Goal: Find specific page/section: Find specific page/section

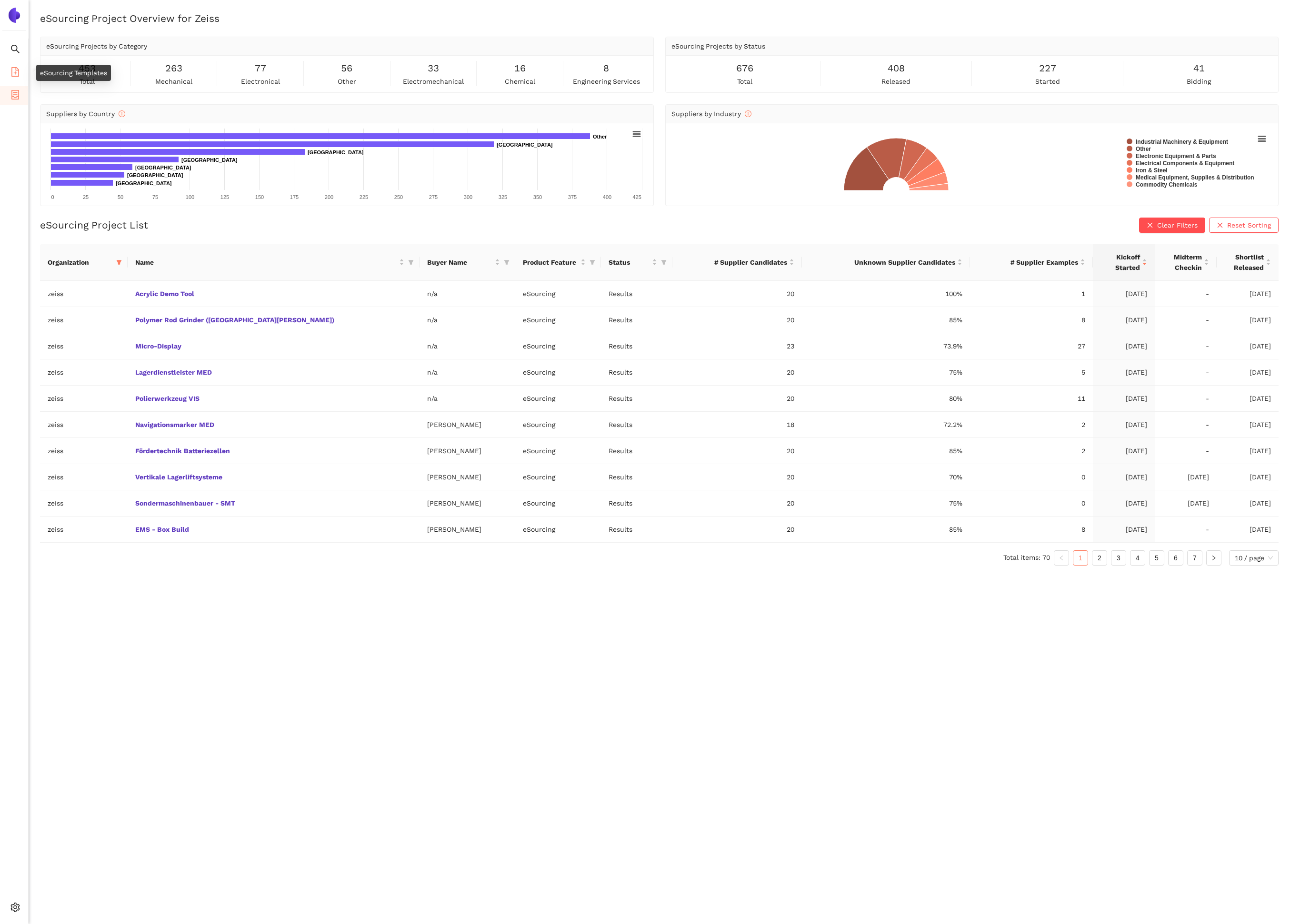
click at [18, 73] on icon "file-add" at bounding box center [15, 72] width 8 height 10
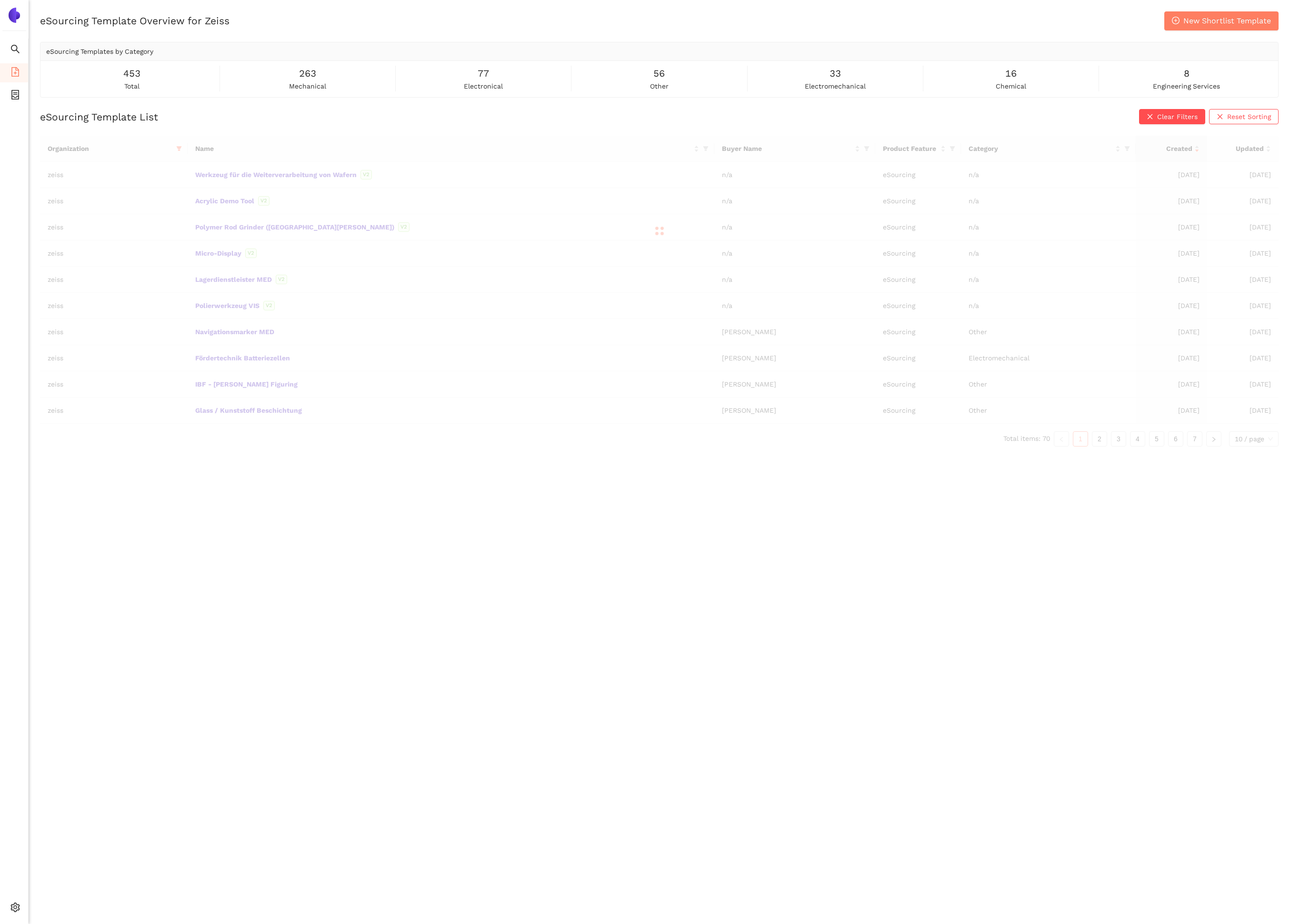
click at [192, 150] on div at bounding box center [659, 231] width 1238 height 190
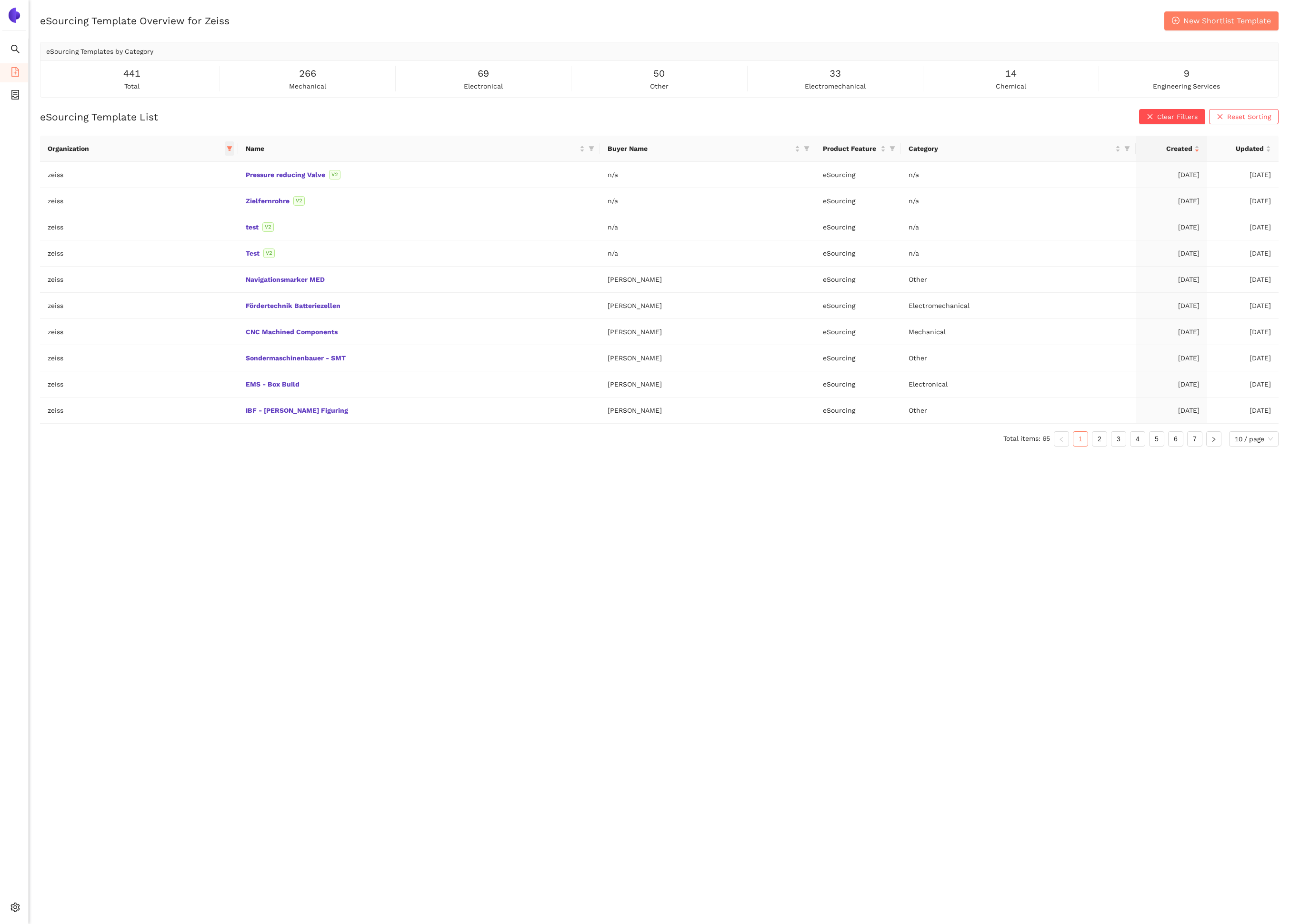
click at [228, 148] on icon "filter" at bounding box center [229, 149] width 5 height 5
click at [170, 286] on span "zeiss" at bounding box center [179, 281] width 97 height 11
checkbox input "false"
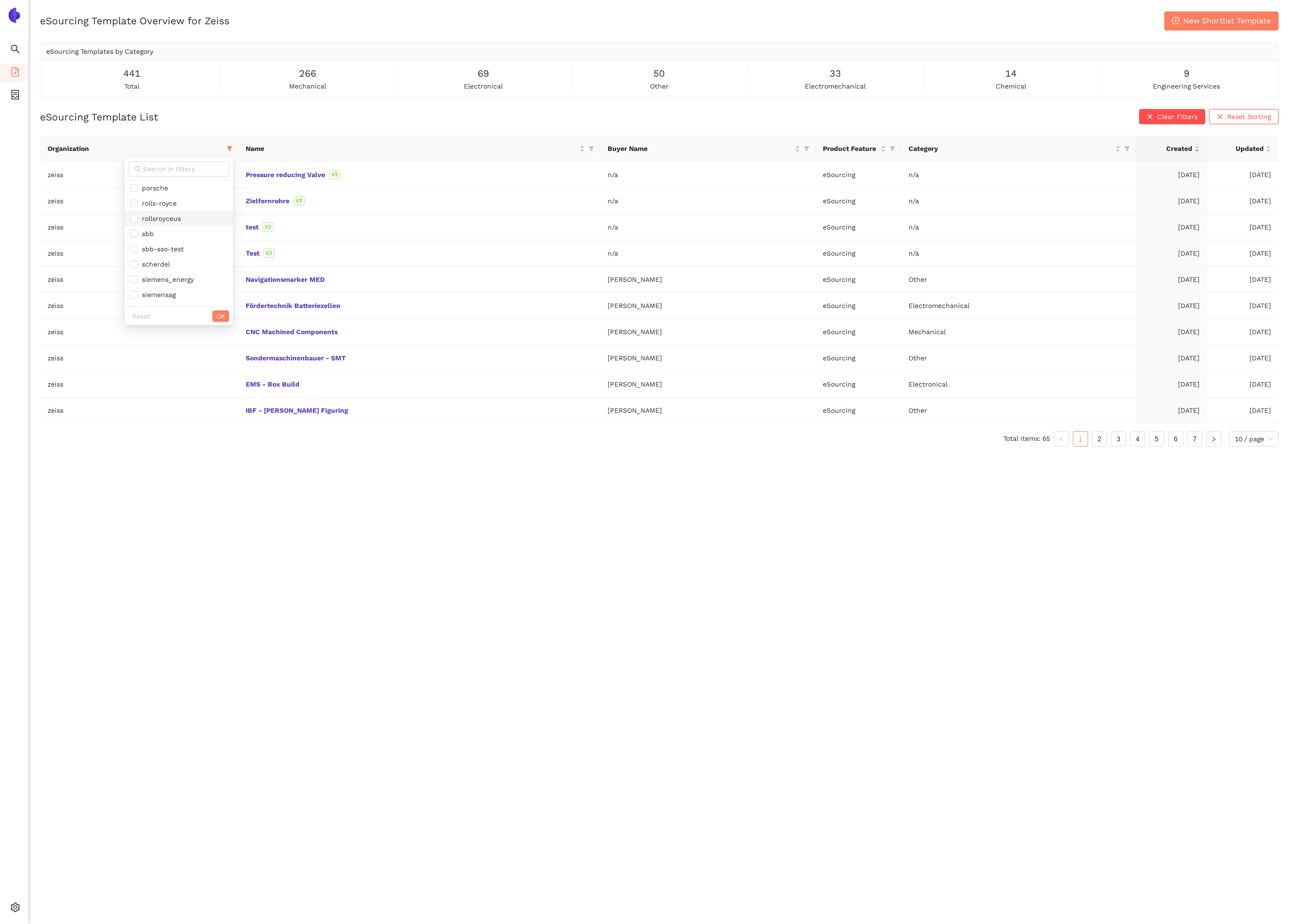
click at [171, 222] on span "rollsroyceus" at bounding box center [160, 218] width 43 height 8
checkbox input "true"
click at [215, 319] on button "OK" at bounding box center [220, 316] width 17 height 12
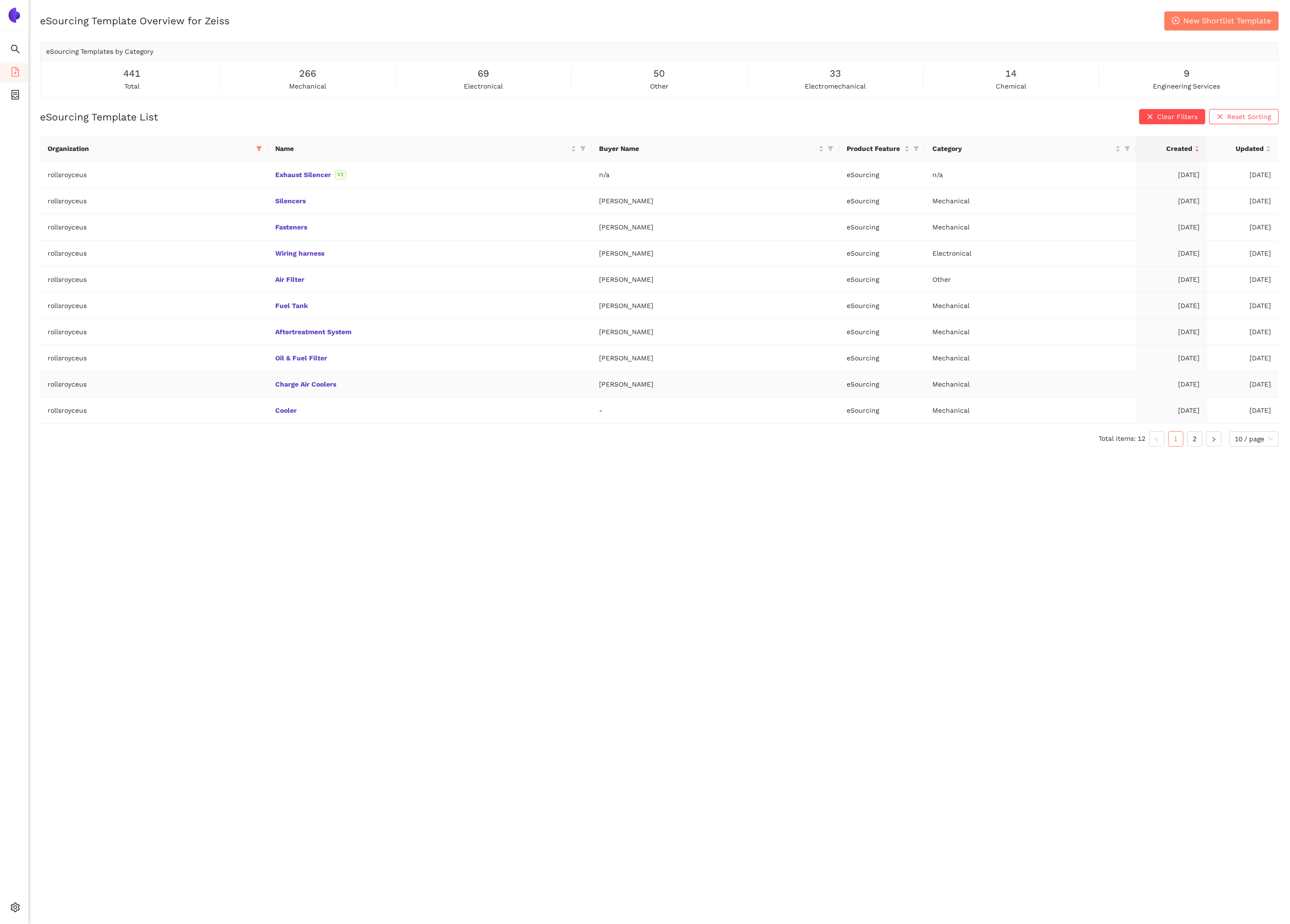
click at [206, 543] on div "eSourcing Template Overview for Zeiss New Shortlist Template eSourcing Template…" at bounding box center [659, 474] width 1261 height 924
click at [1189, 442] on link "2" at bounding box center [1195, 438] width 15 height 15
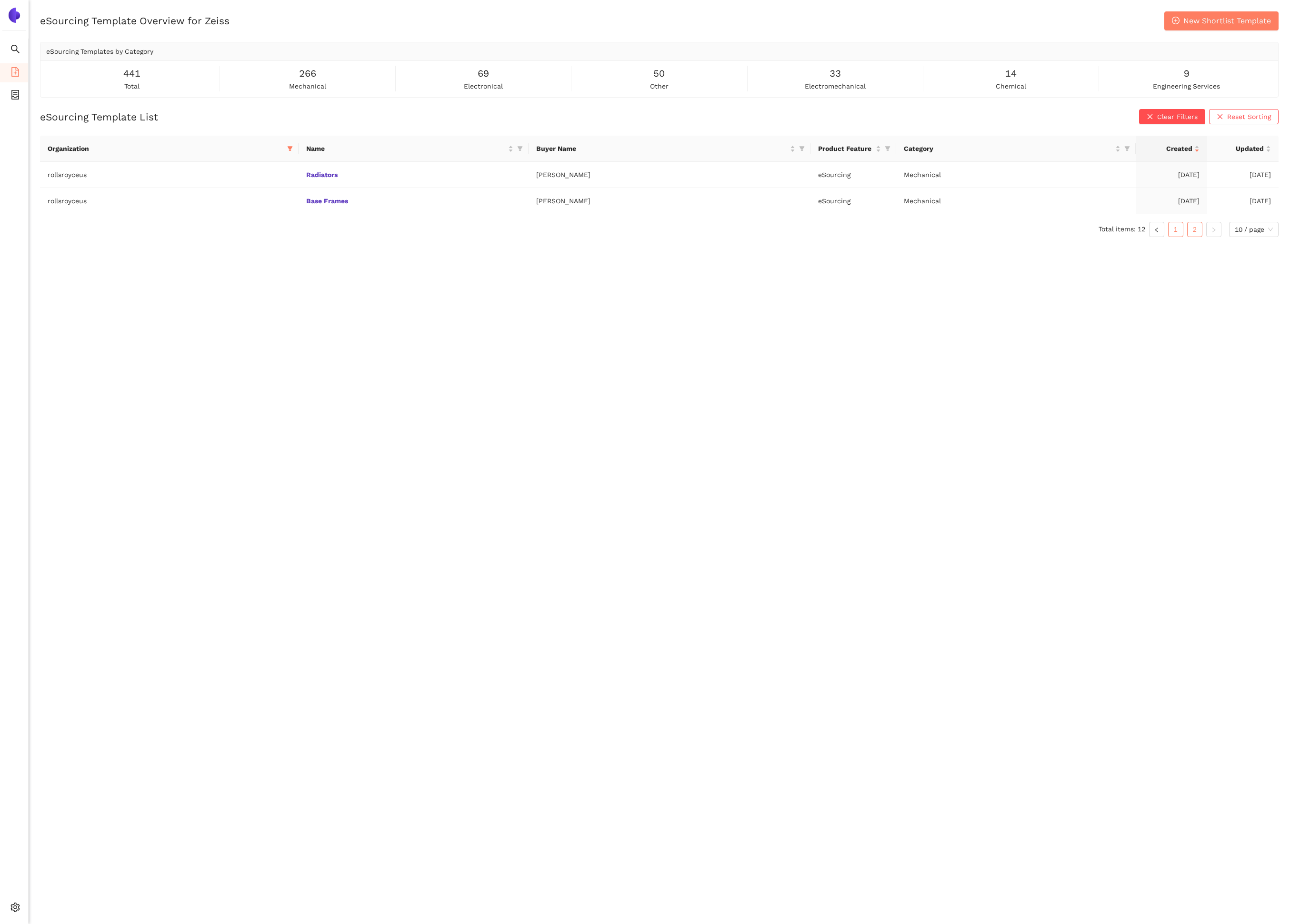
click at [1176, 229] on link "1" at bounding box center [1176, 229] width 15 height 15
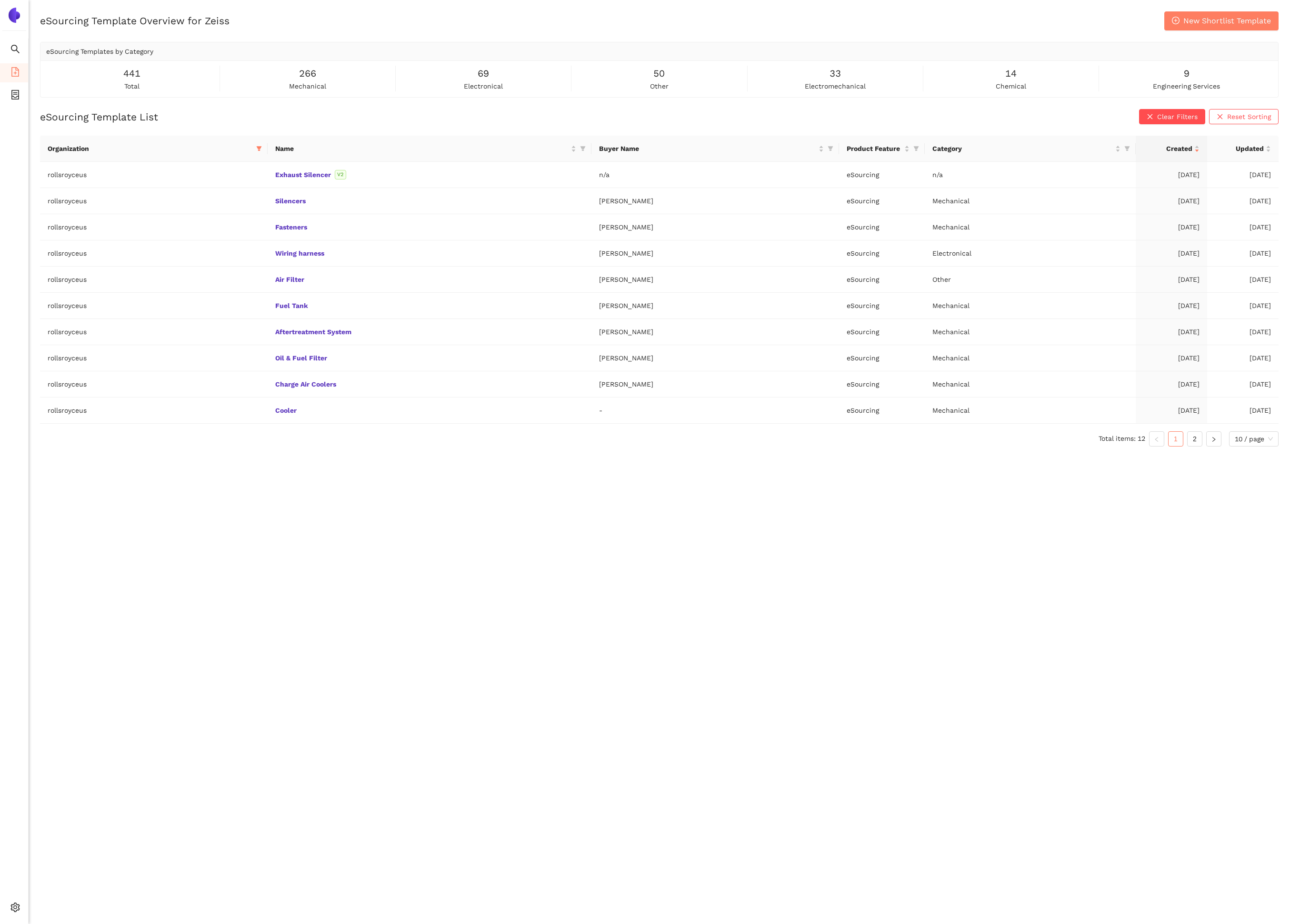
click at [633, 532] on div "eSourcing Template Overview for Zeiss New Shortlist Template eSourcing Template…" at bounding box center [659, 474] width 1261 height 924
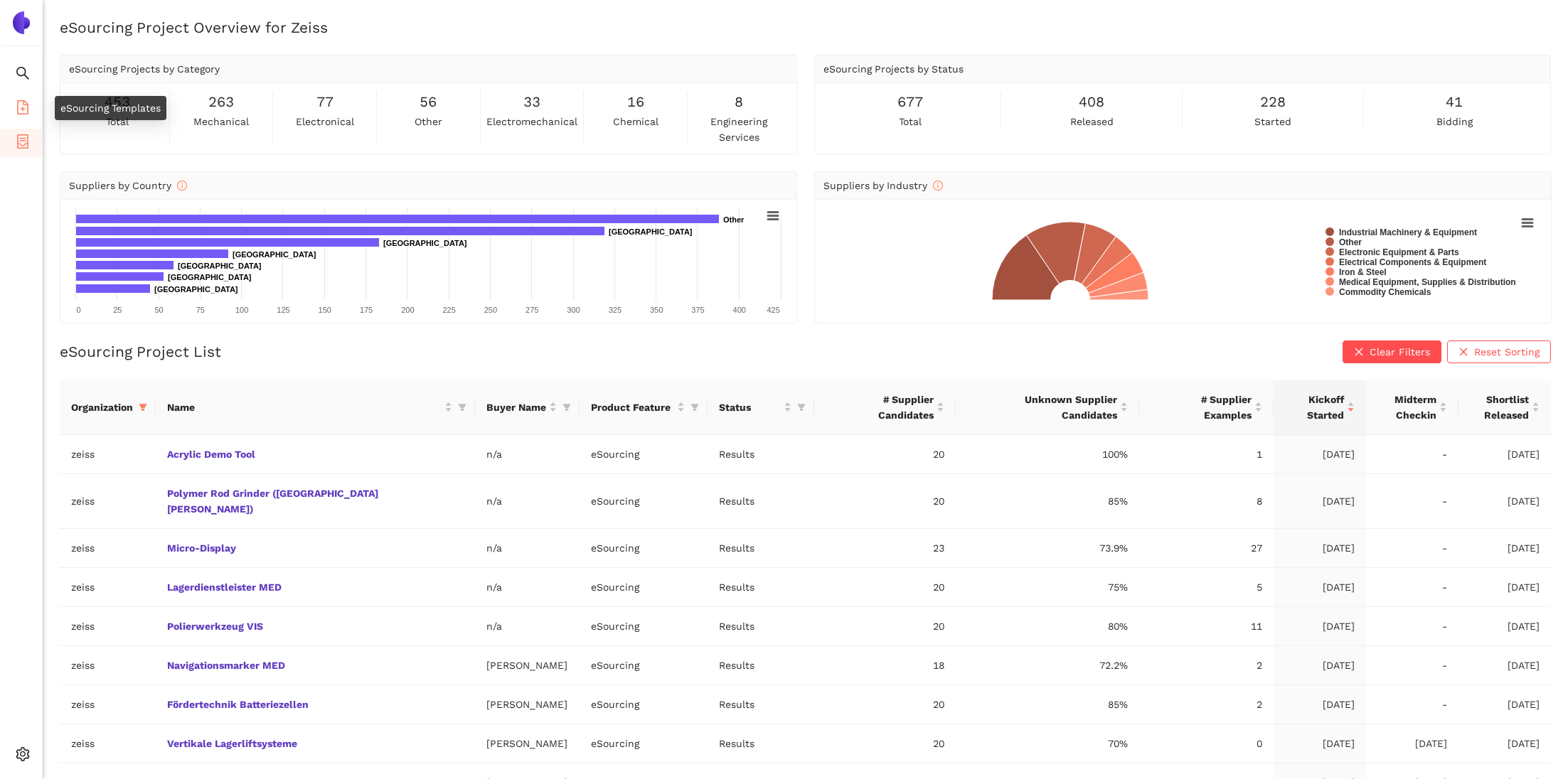
click at [22, 106] on icon "file-add" at bounding box center [22, 107] width 14 height 14
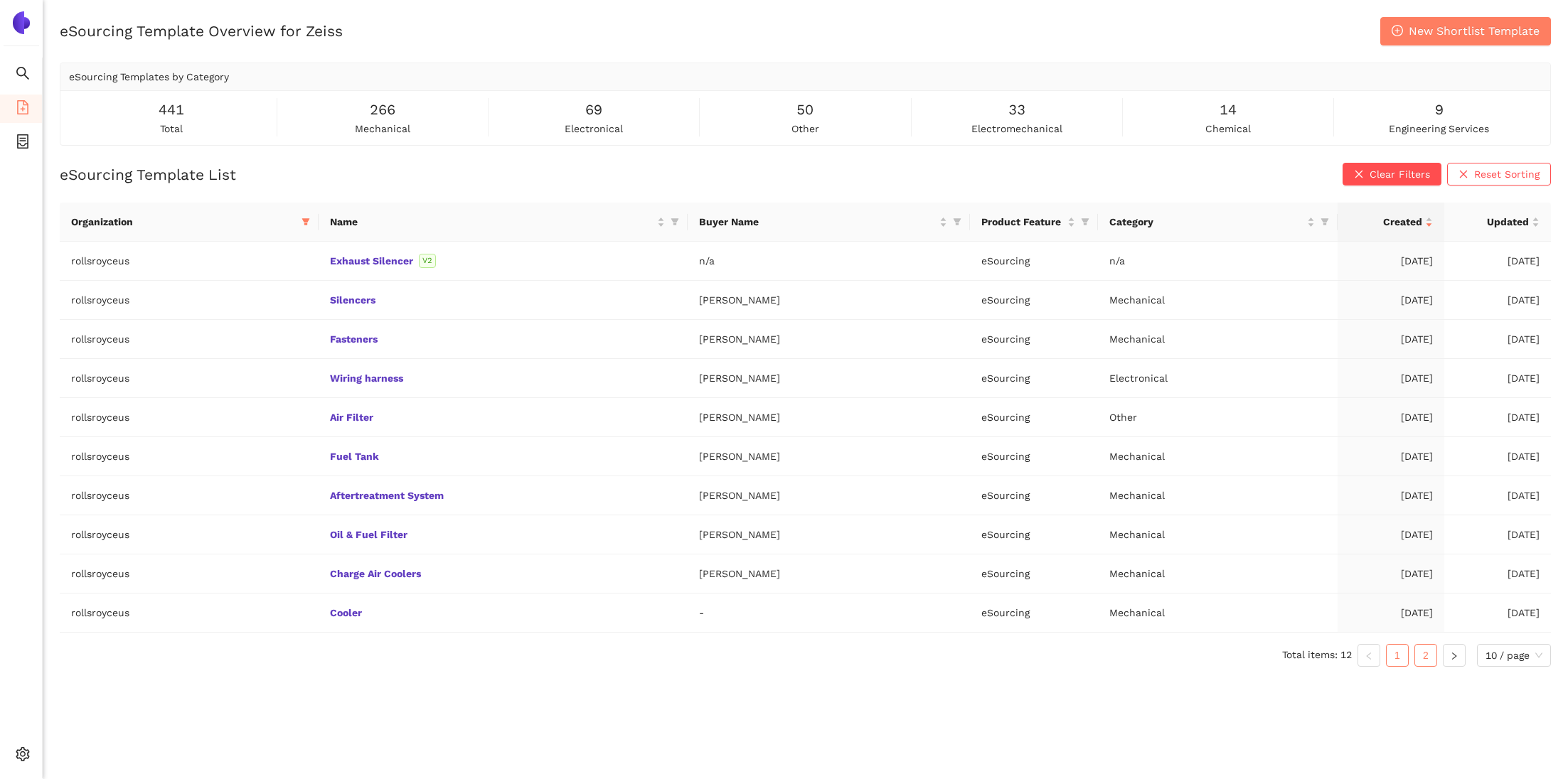
click at [1417, 657] on link "2" at bounding box center [1425, 655] width 22 height 22
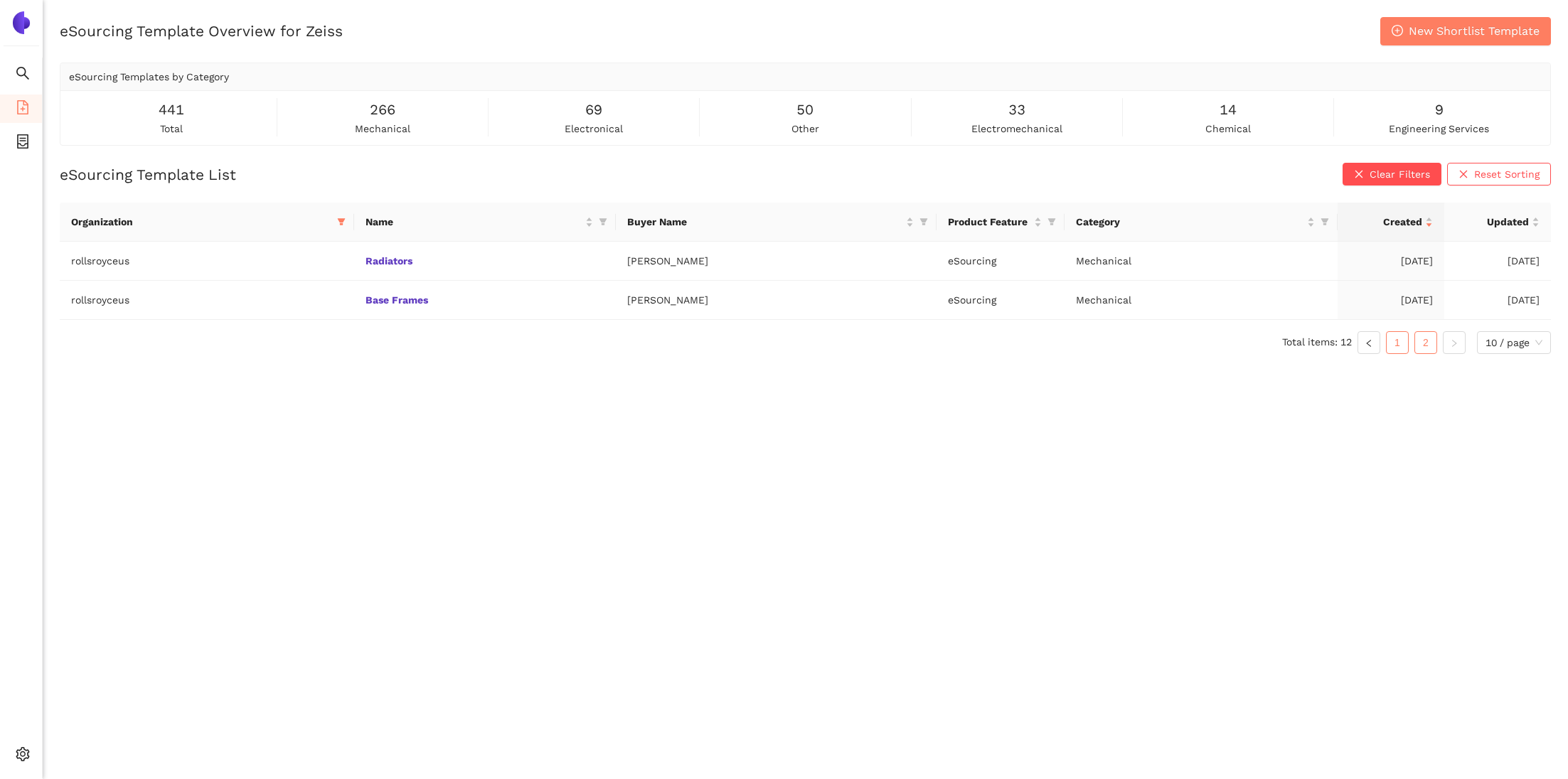
click at [1403, 341] on link "1" at bounding box center [1397, 342] width 22 height 22
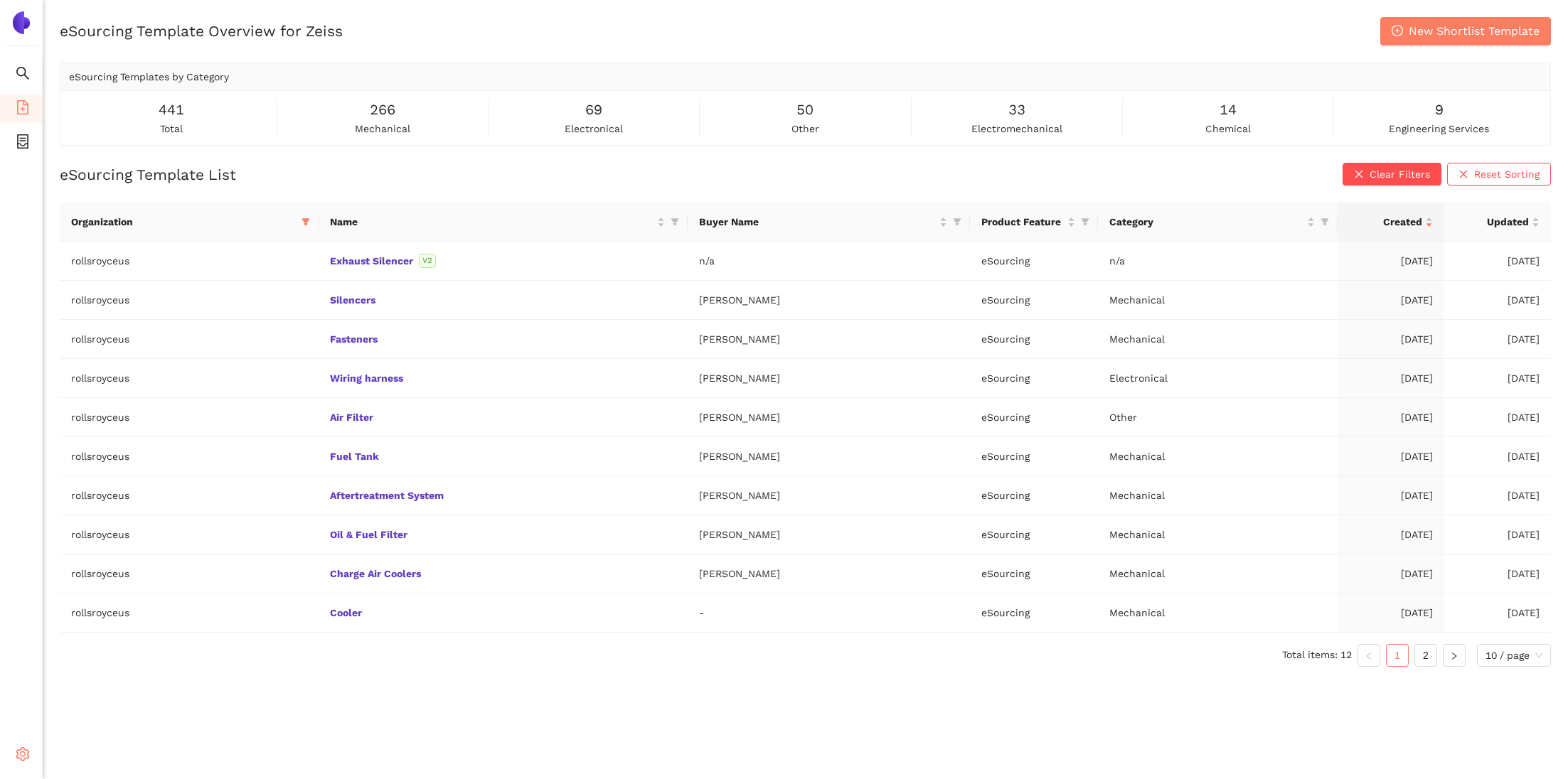
click at [22, 760] on icon "setting" at bounding box center [22, 754] width 14 height 14
click at [109, 647] on span "Internal Area" at bounding box center [102, 652] width 64 height 11
click at [1432, 651] on link "2" at bounding box center [1425, 655] width 22 height 22
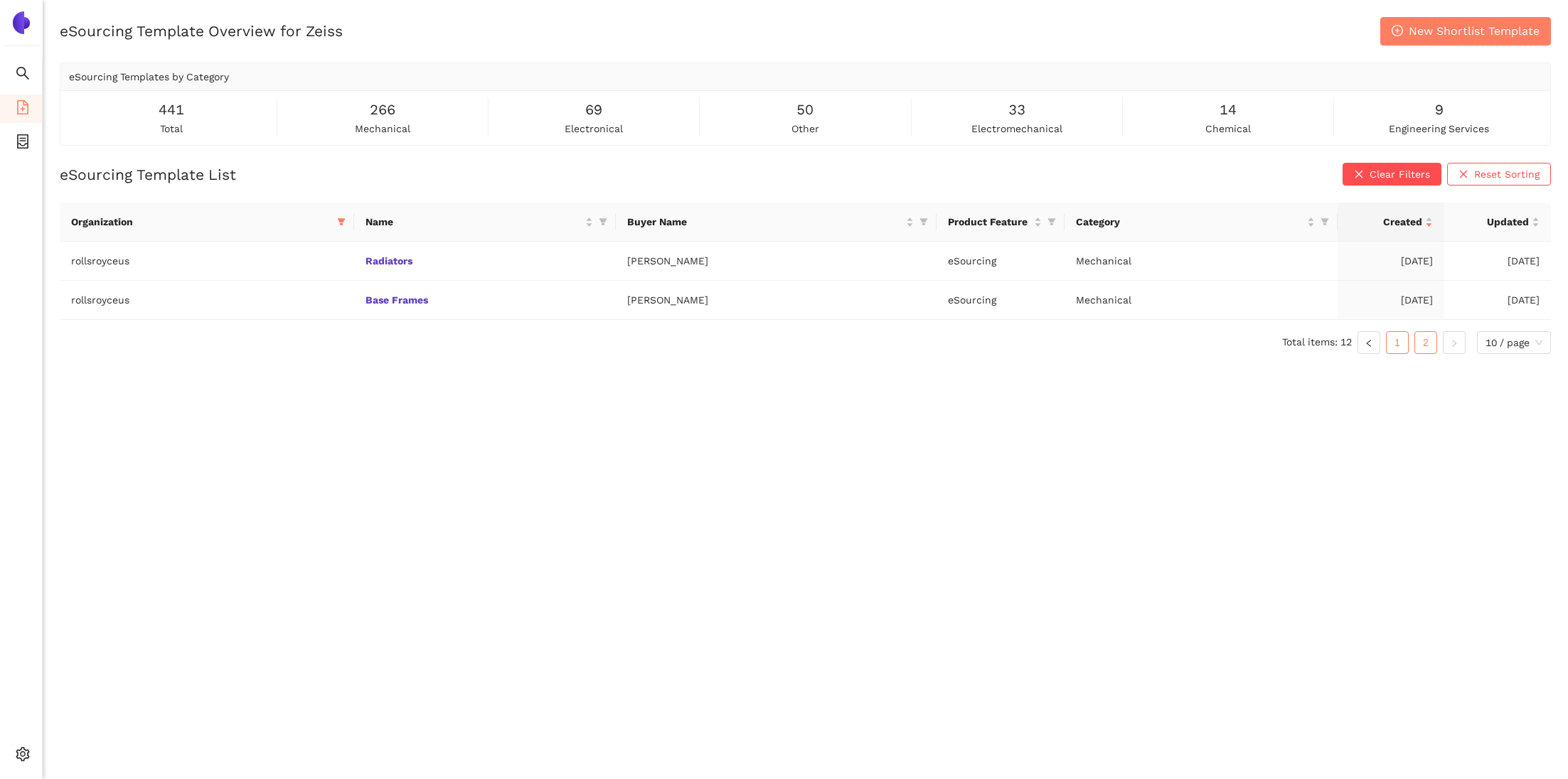
click at [1398, 344] on link "1" at bounding box center [1397, 342] width 22 height 22
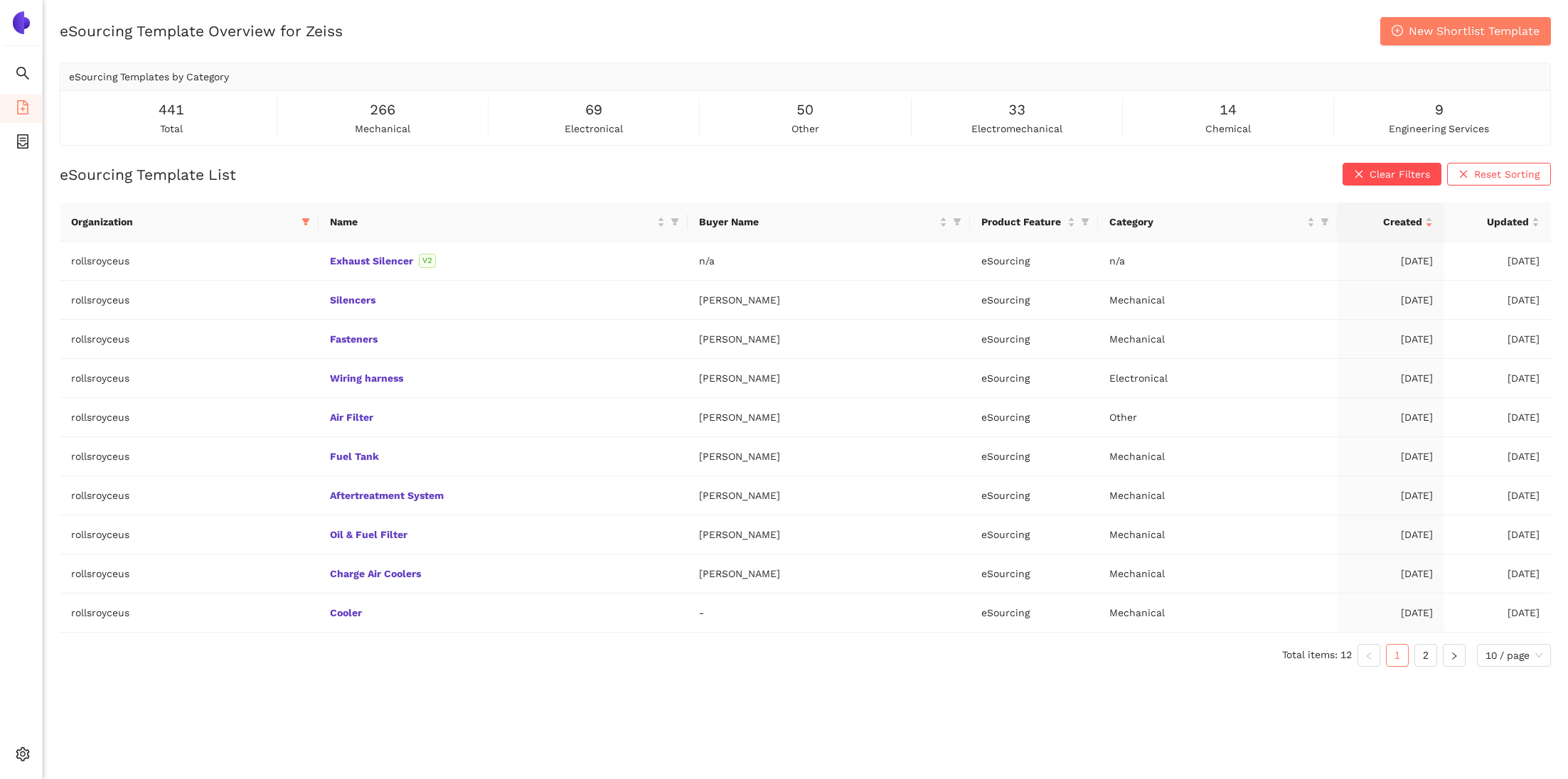
click at [328, 108] on div "266 mechanical" at bounding box center [383, 117] width 205 height 37
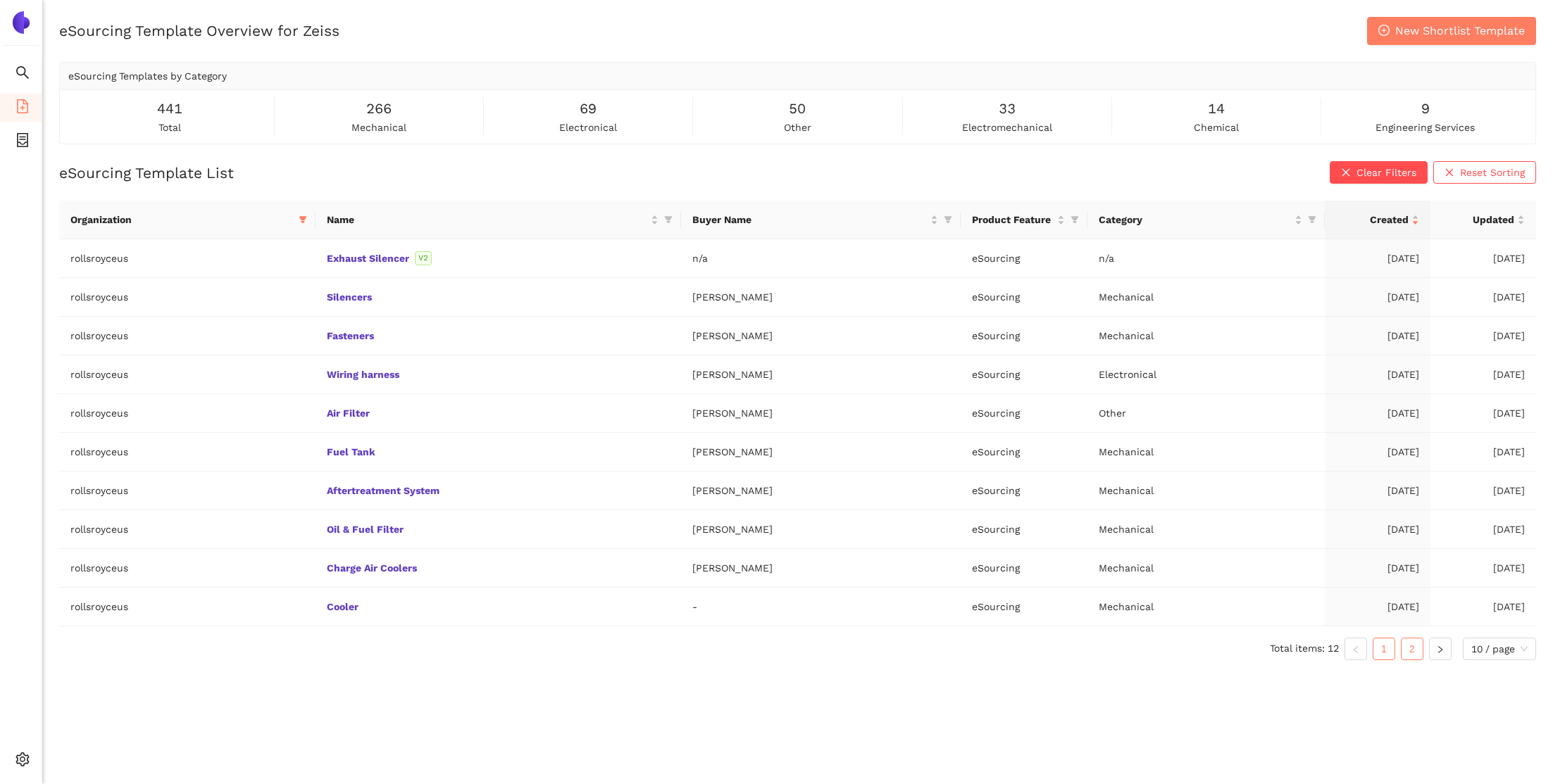
click at [1416, 651] on link "2" at bounding box center [1412, 649] width 21 height 21
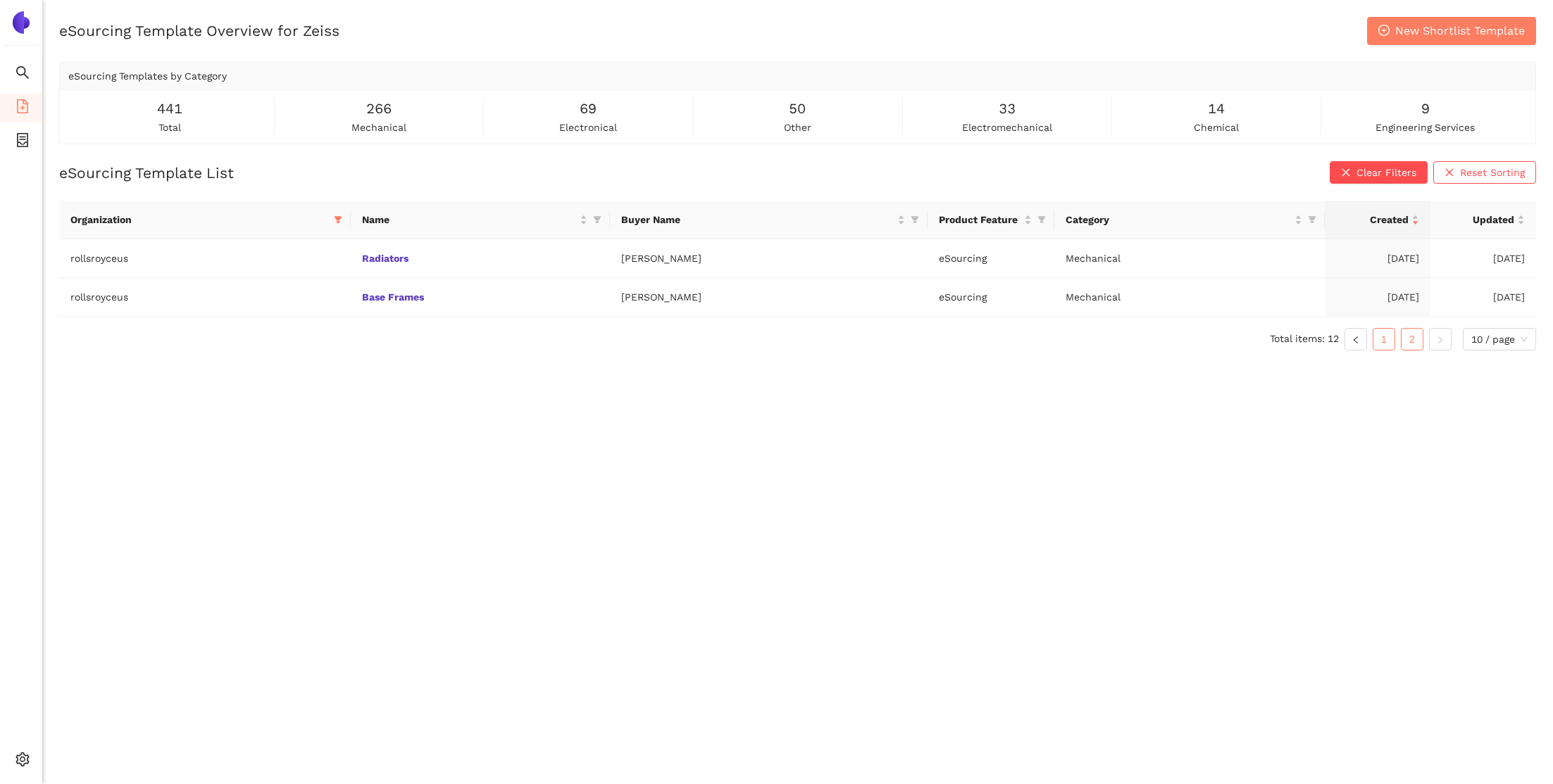
click at [1383, 335] on link "1" at bounding box center [1383, 339] width 21 height 21
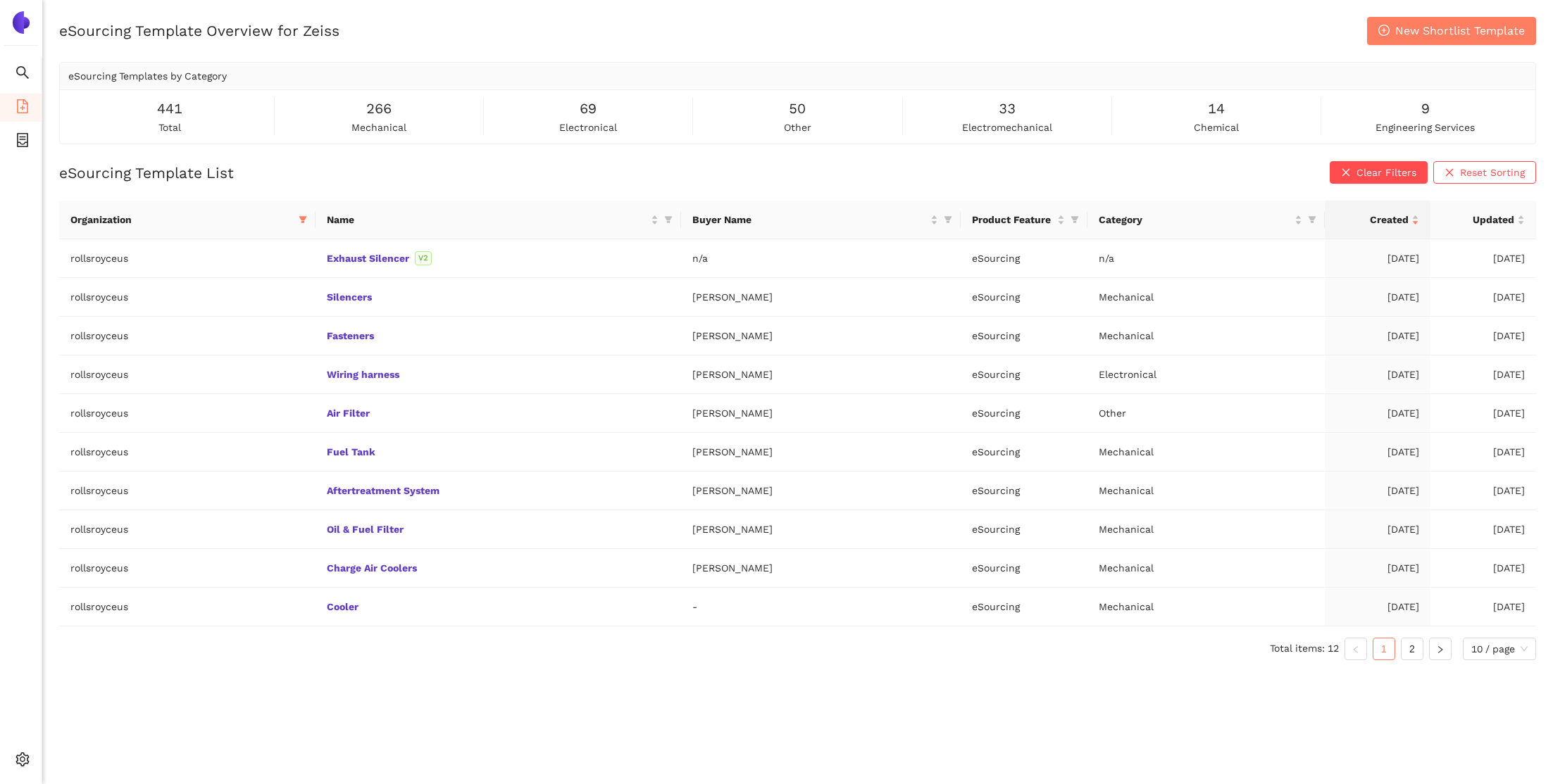
click at [132, 127] on div "441 total" at bounding box center [170, 116] width 203 height 37
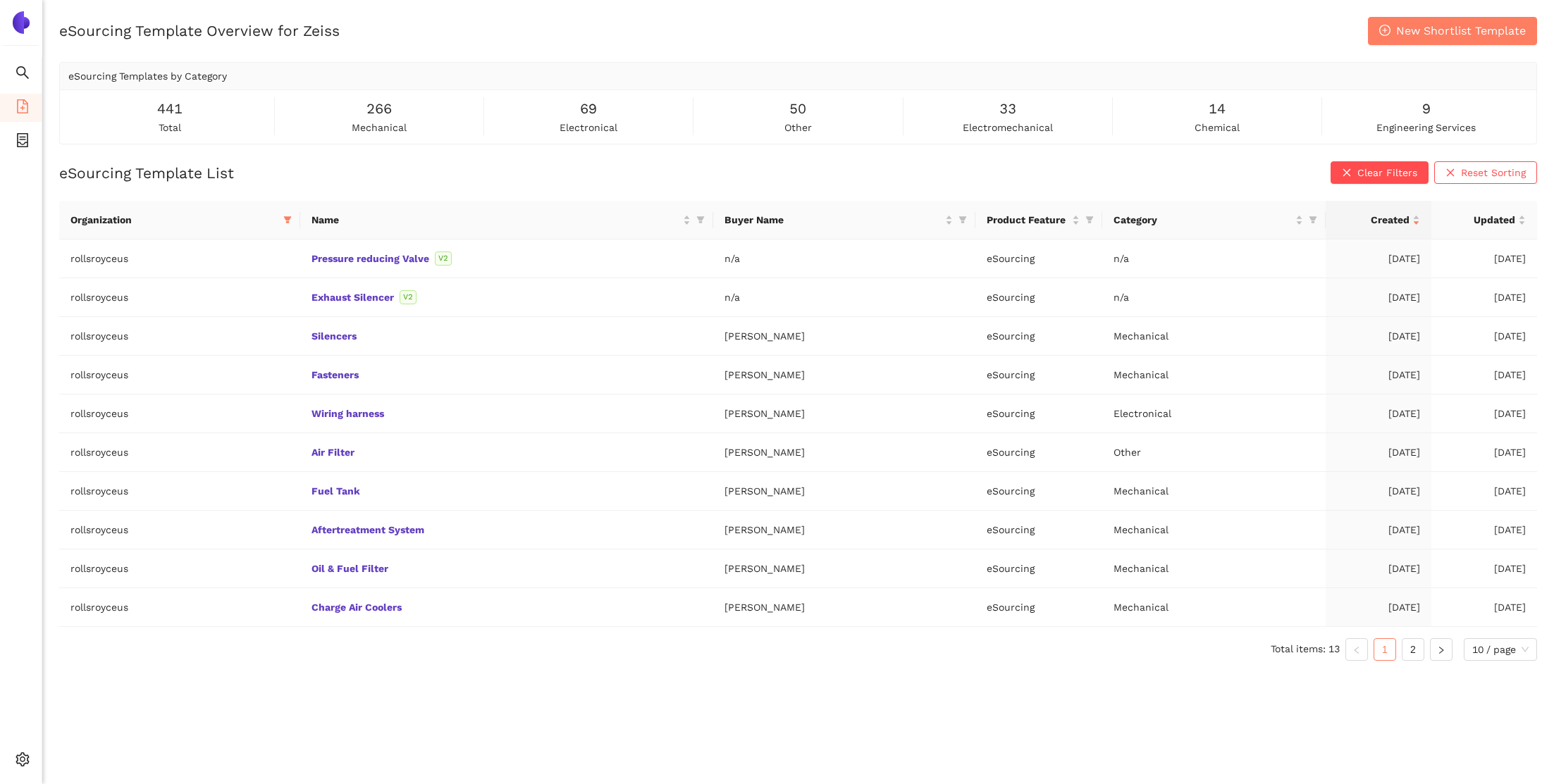
click at [1157, 706] on div "eSourcing Template Overview for Zeiss New Shortlist Template eSourcing Template…" at bounding box center [798, 409] width 1512 height 784
